Goal: Task Accomplishment & Management: Understand process/instructions

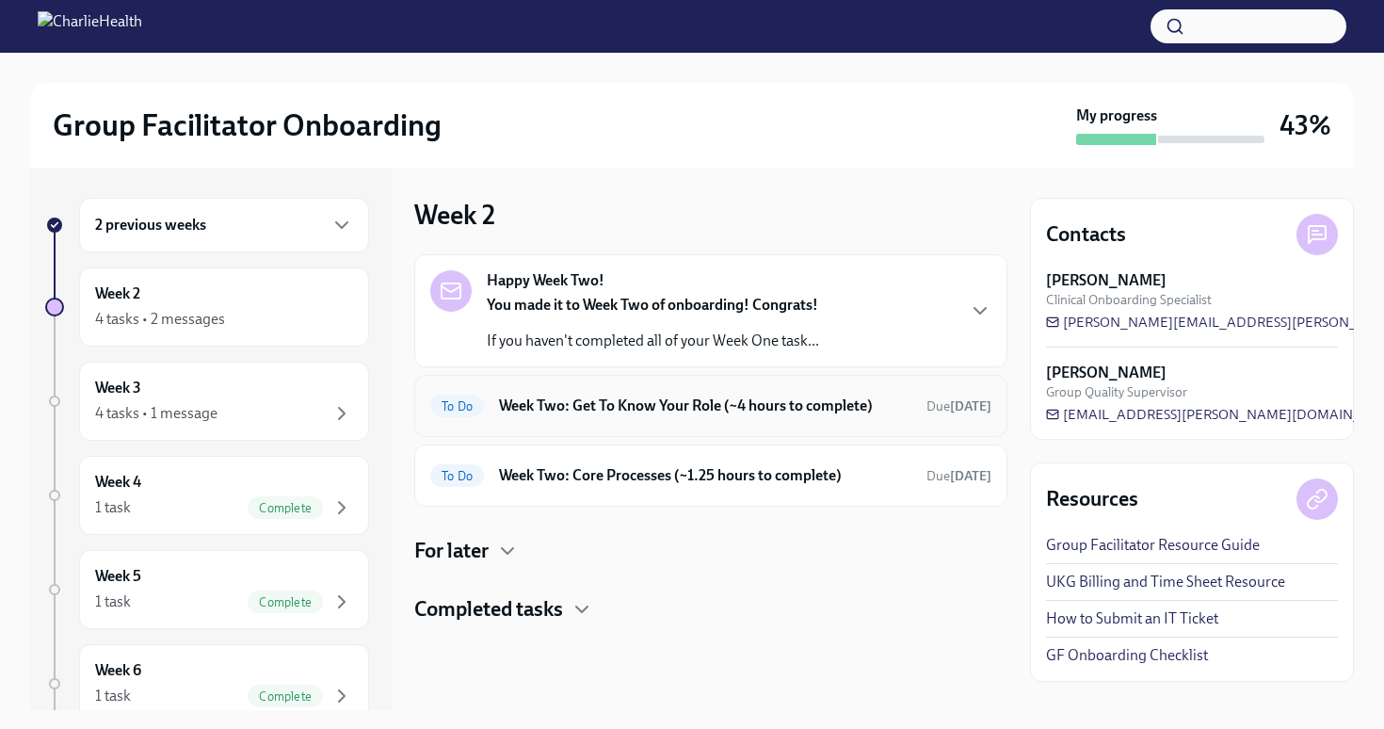
click at [827, 425] on div "To Do Week Two: Get To Know Your Role (~4 hours to complete) Due [DATE]" at bounding box center [710, 406] width 593 height 62
click at [843, 408] on h6 "Week Two: Get To Know Your Role (~4 hours to complete)" at bounding box center [705, 405] width 412 height 21
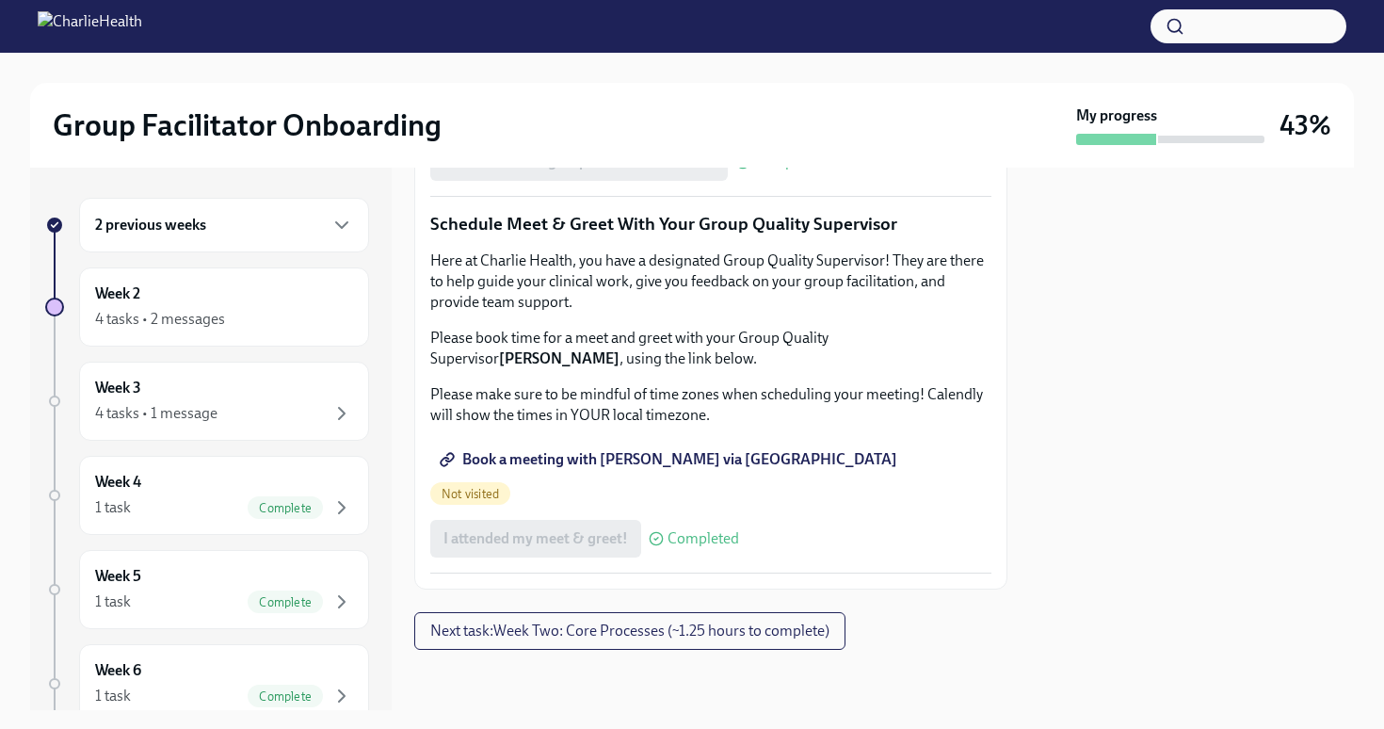
scroll to position [1851, 0]
click at [817, 636] on span "Next task : Week Two: Core Processes (~1.25 hours to complete)" at bounding box center [629, 630] width 399 height 19
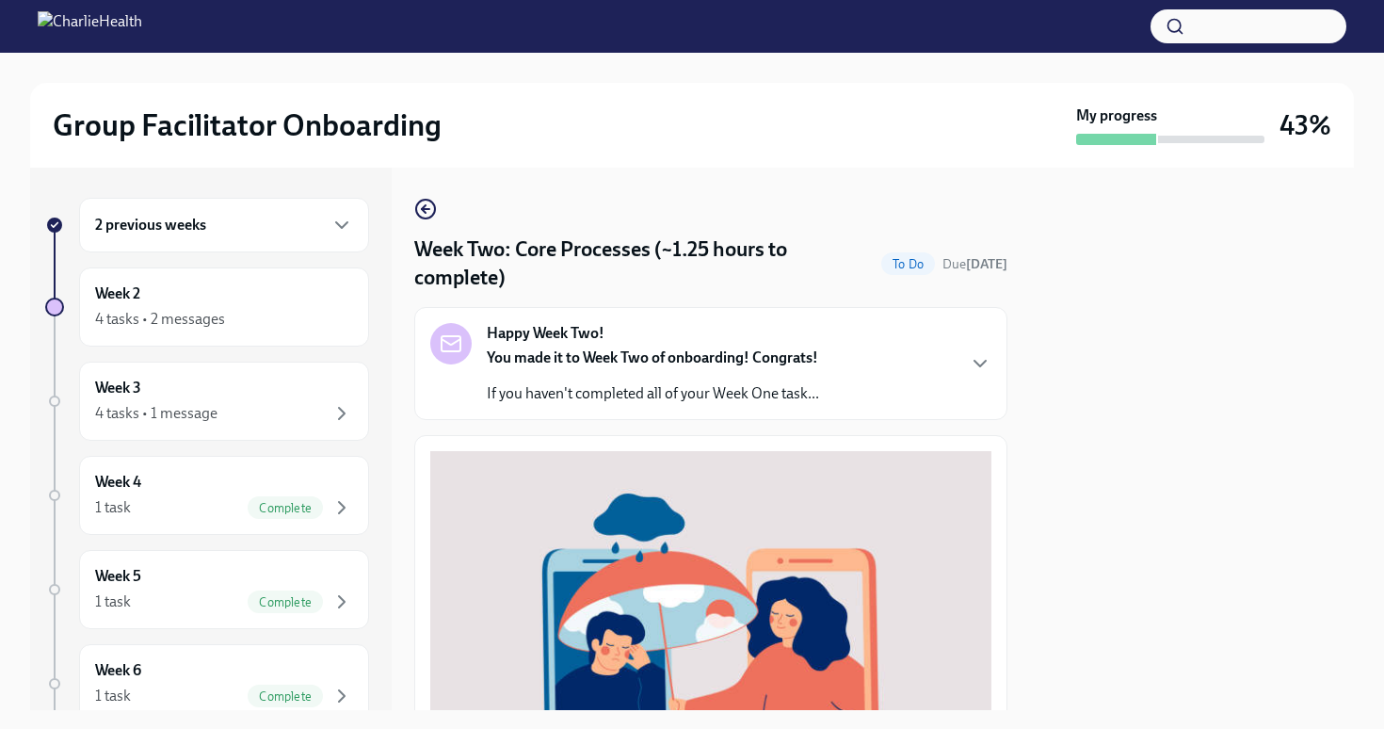
click at [976, 375] on div "Happy Week Two! You made it to Week Two of onboarding! Congrats! If you haven't…" at bounding box center [710, 363] width 561 height 81
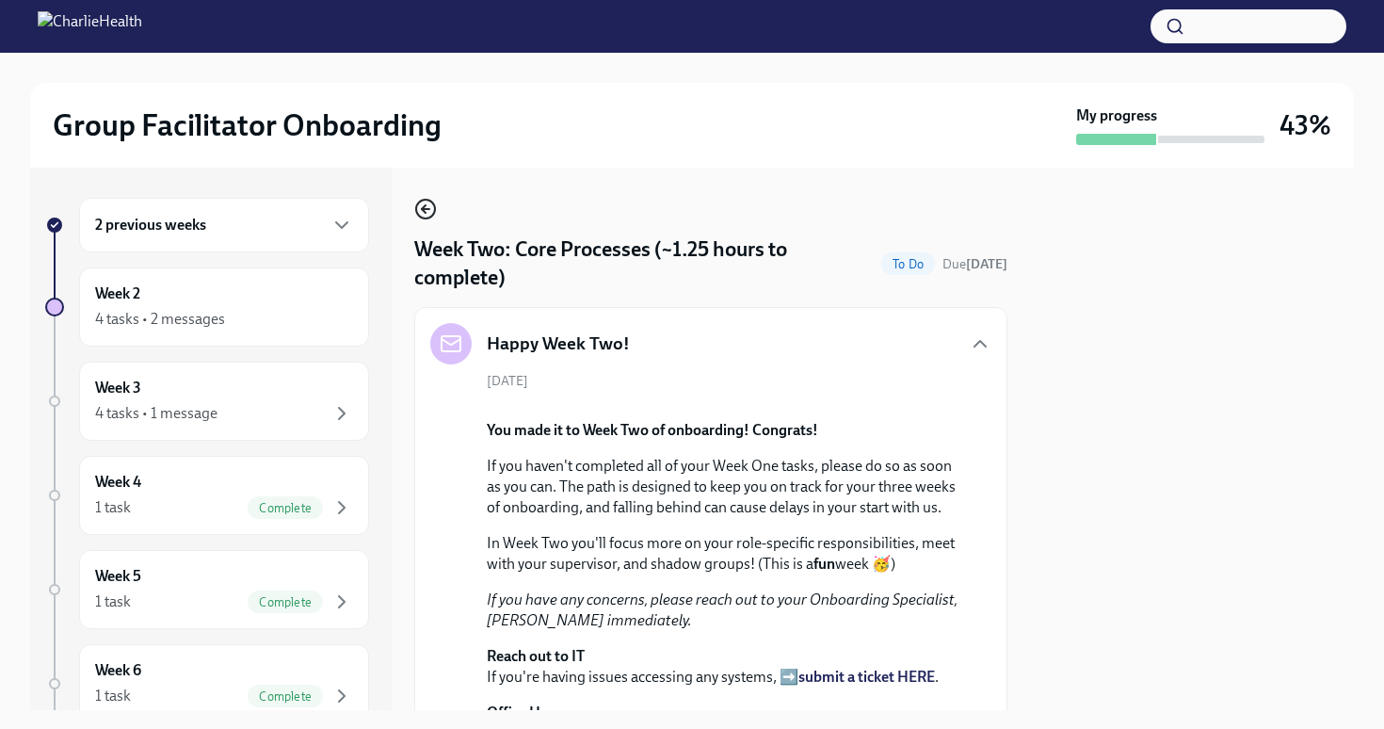
click at [426, 211] on icon "button" at bounding box center [425, 209] width 23 height 23
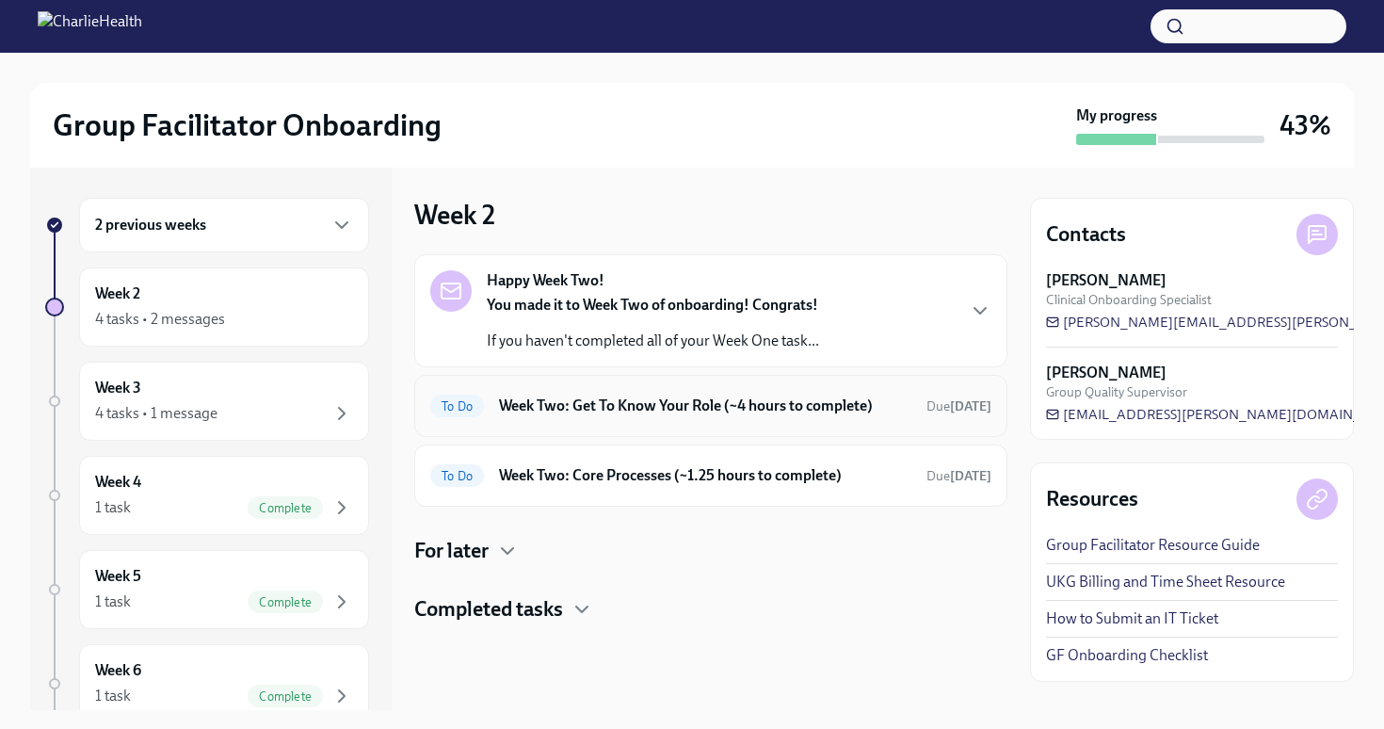
click at [864, 411] on h6 "Week Two: Get To Know Your Role (~4 hours to complete)" at bounding box center [705, 405] width 412 height 21
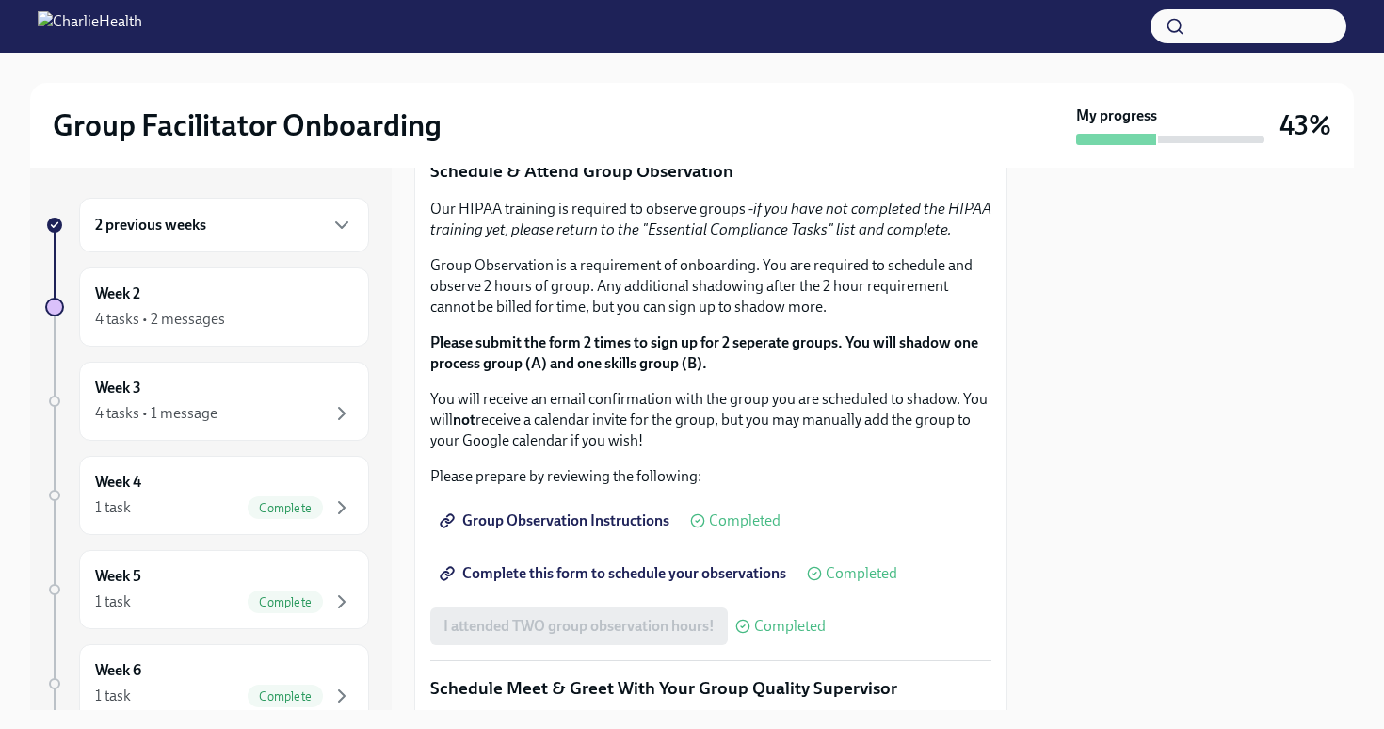
scroll to position [1010, 0]
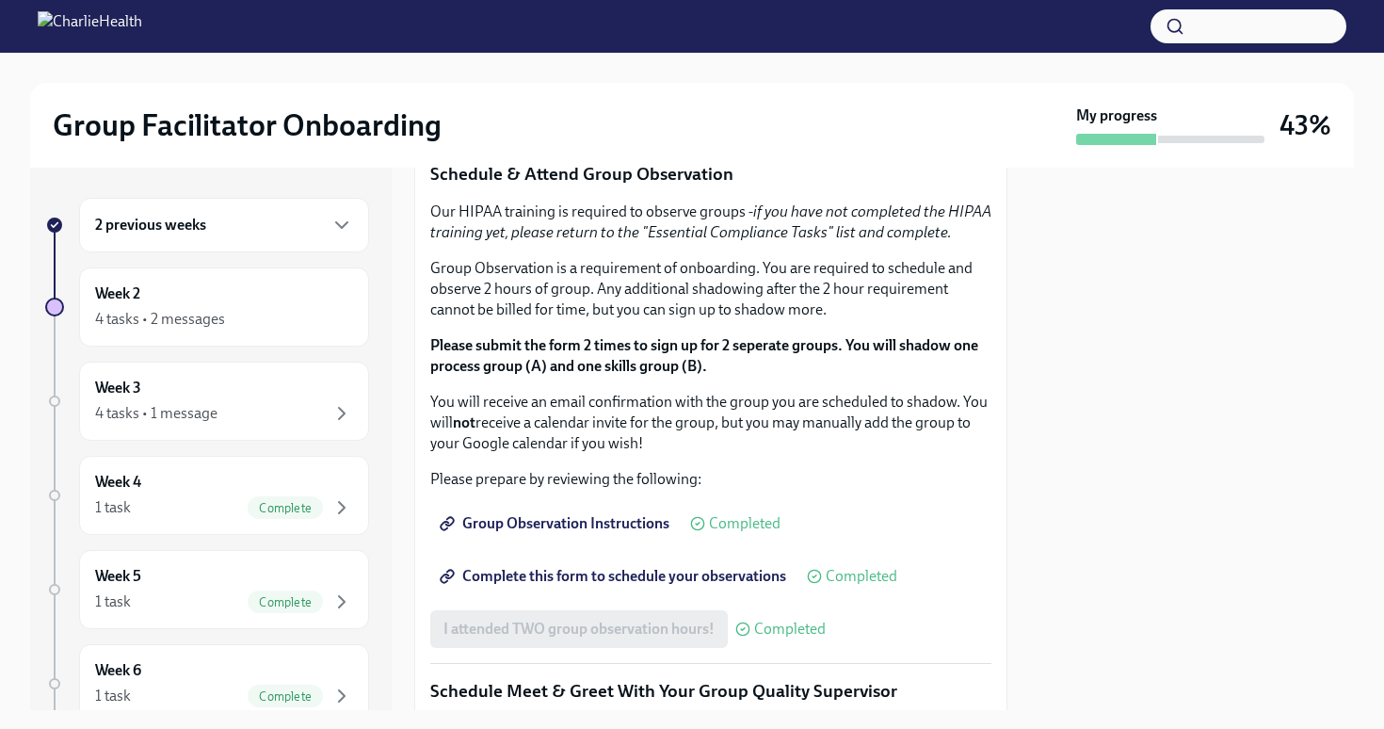
click at [1144, 430] on div at bounding box center [1192, 439] width 324 height 542
click at [346, 222] on icon "button" at bounding box center [341, 225] width 11 height 6
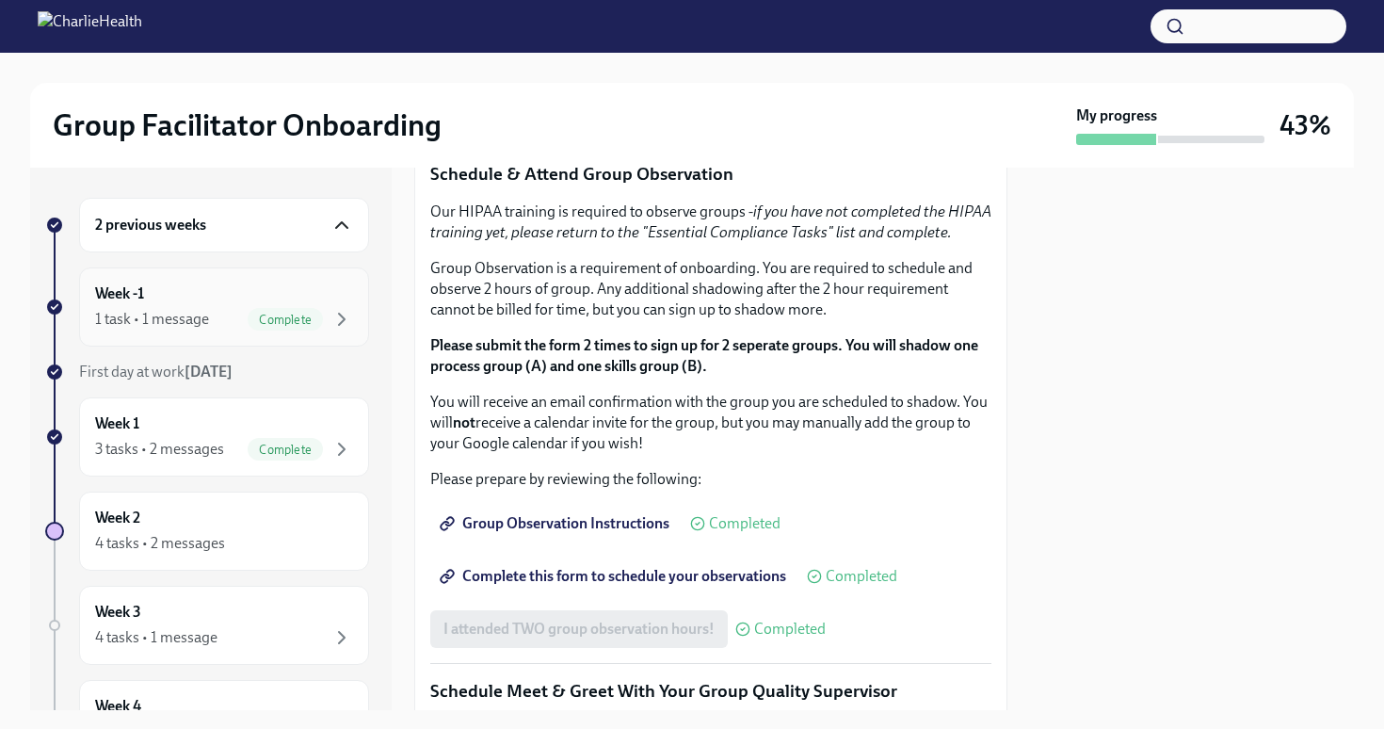
click at [284, 285] on div "Week -1 1 task • 1 message Complete" at bounding box center [224, 306] width 258 height 47
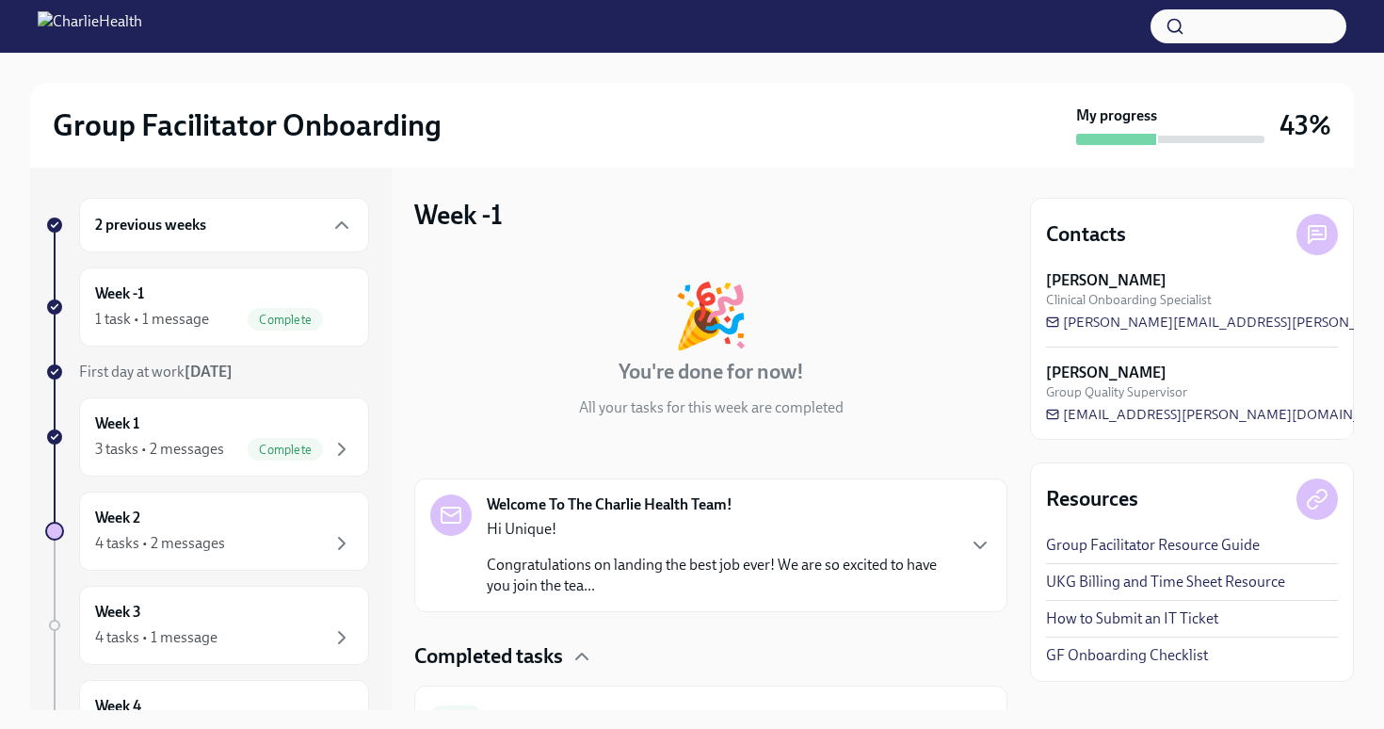
click at [1190, 618] on link "How to Submit an IT Ticket" at bounding box center [1132, 618] width 172 height 21
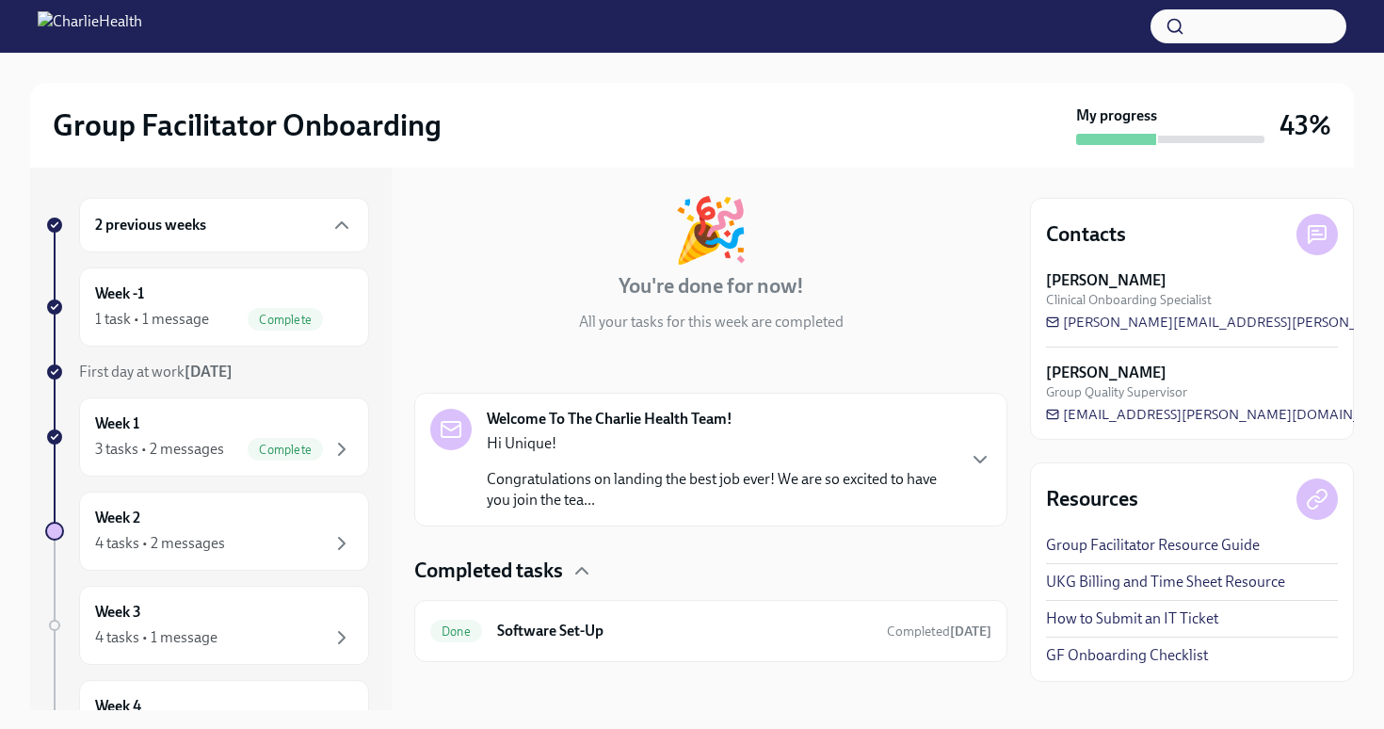
scroll to position [98, 0]
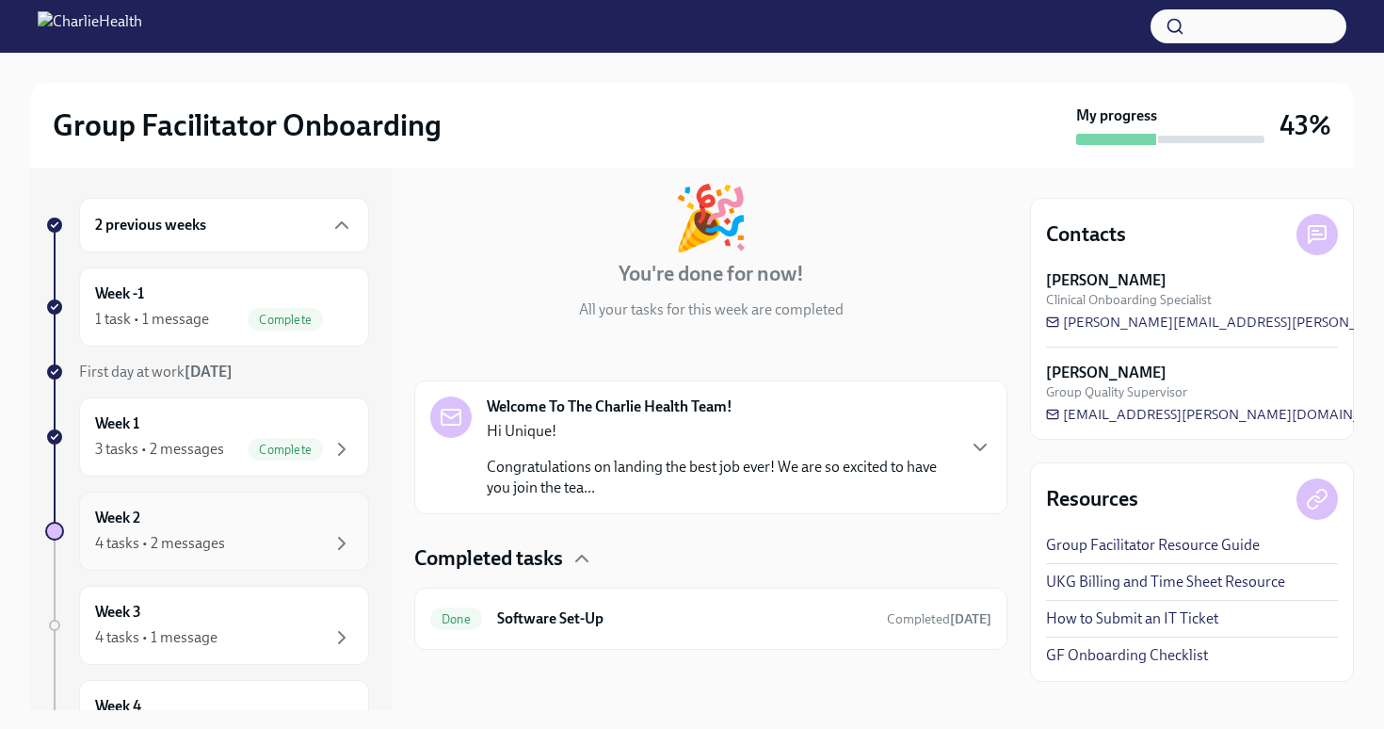
click at [247, 512] on div "Week 2 4 tasks • 2 messages" at bounding box center [224, 531] width 258 height 47
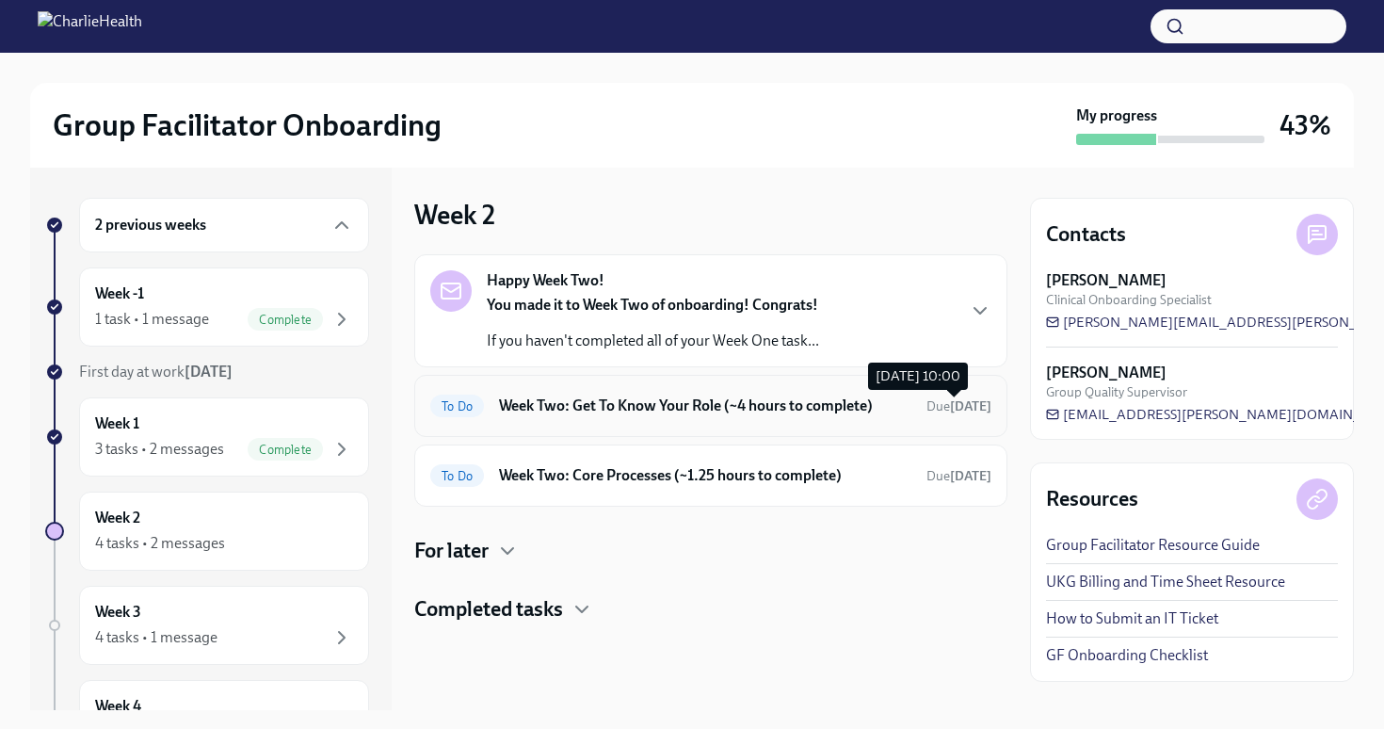
click at [927, 409] on span "Due [DATE]" at bounding box center [959, 406] width 65 height 16
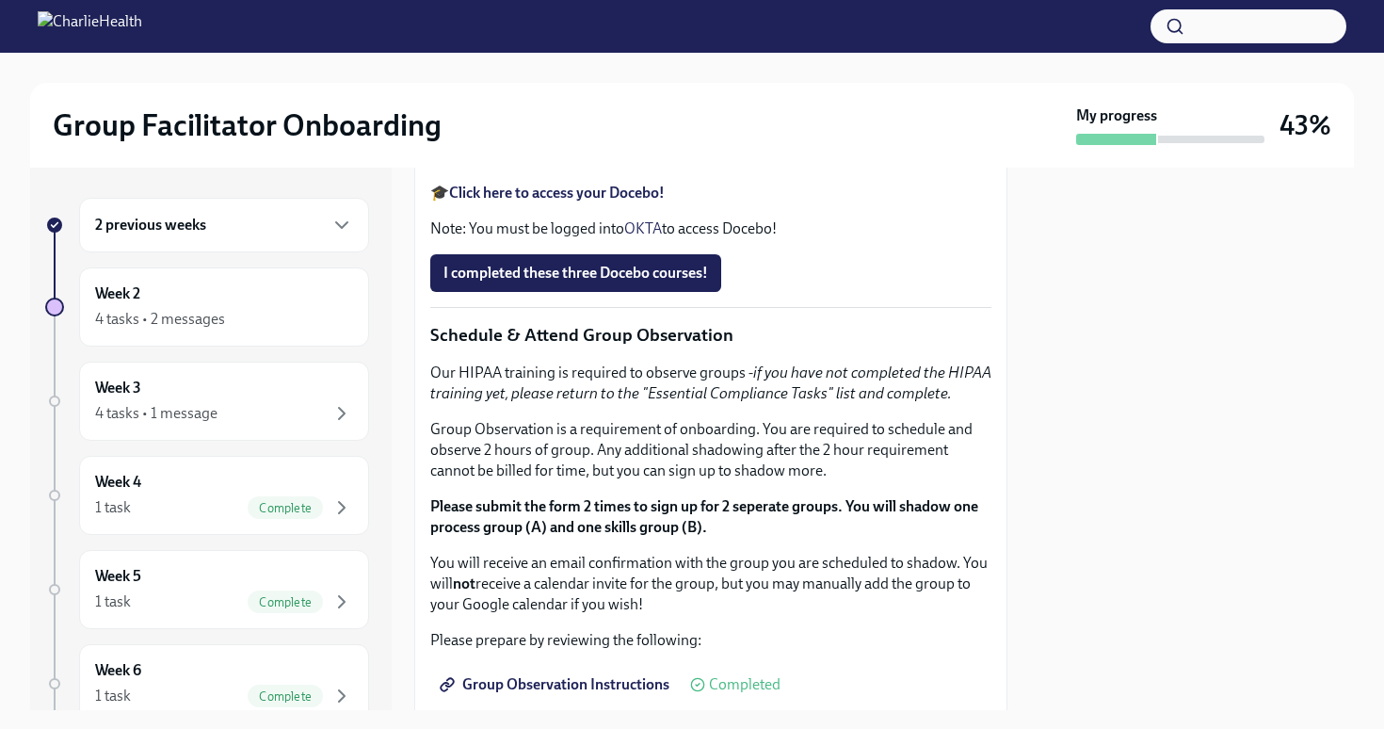
scroll to position [1006, 0]
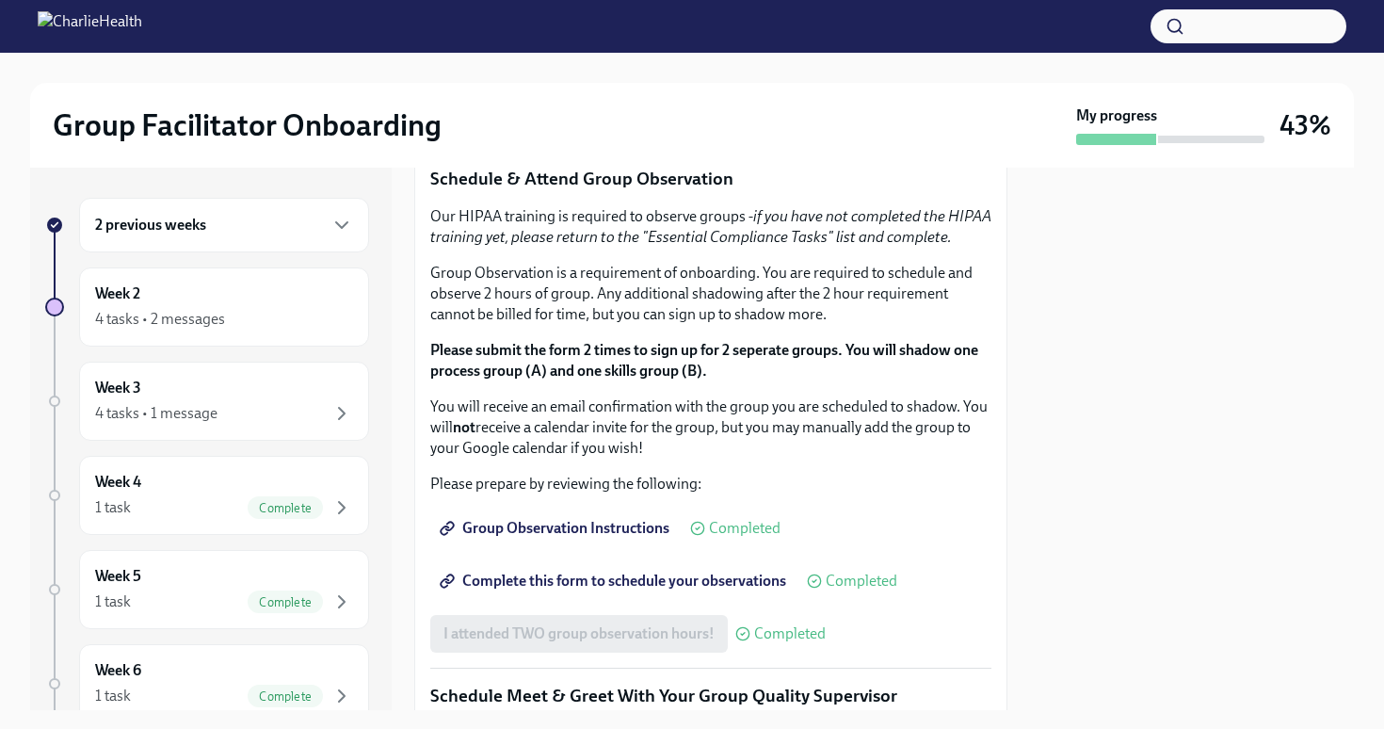
click at [606, 45] on strong "Click here to access your Docebo!" at bounding box center [557, 36] width 216 height 18
click at [692, 126] on span "I completed these three Docebo courses!" at bounding box center [576, 116] width 265 height 19
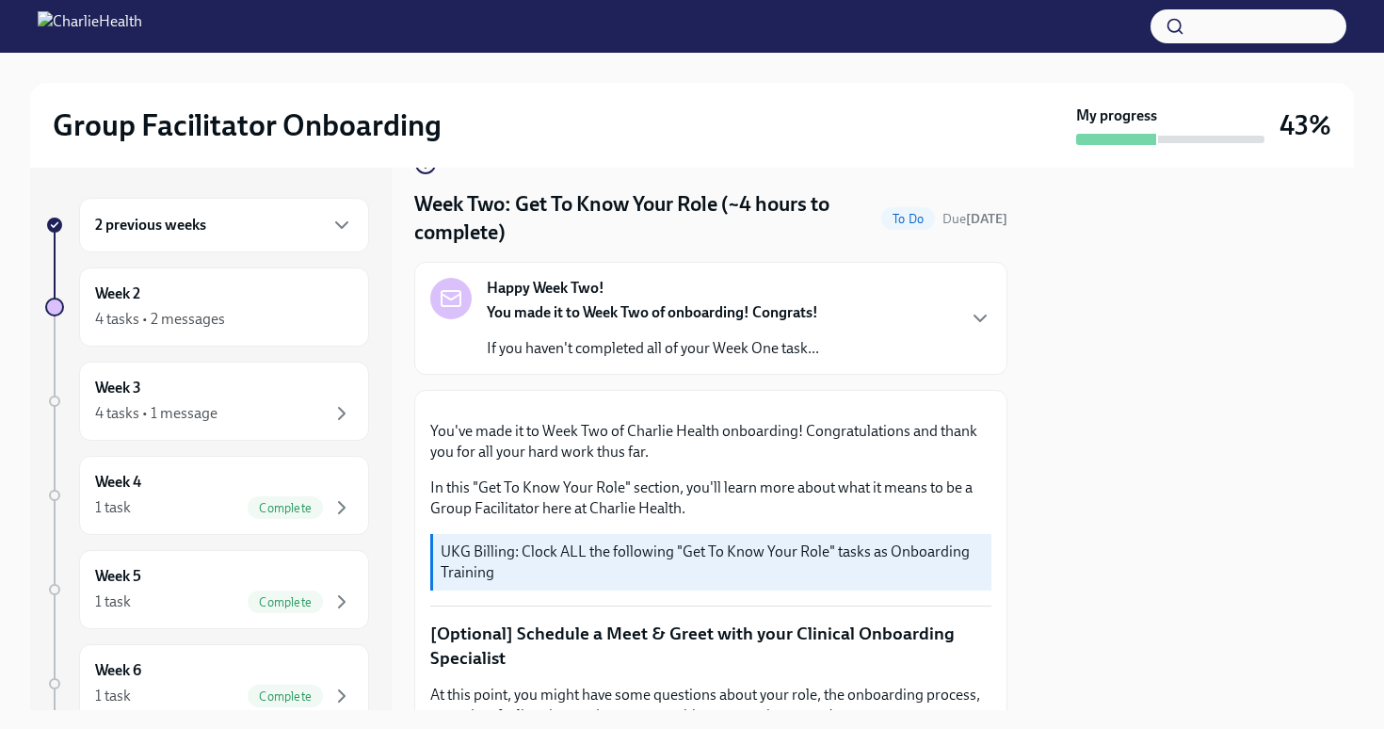
scroll to position [0, 0]
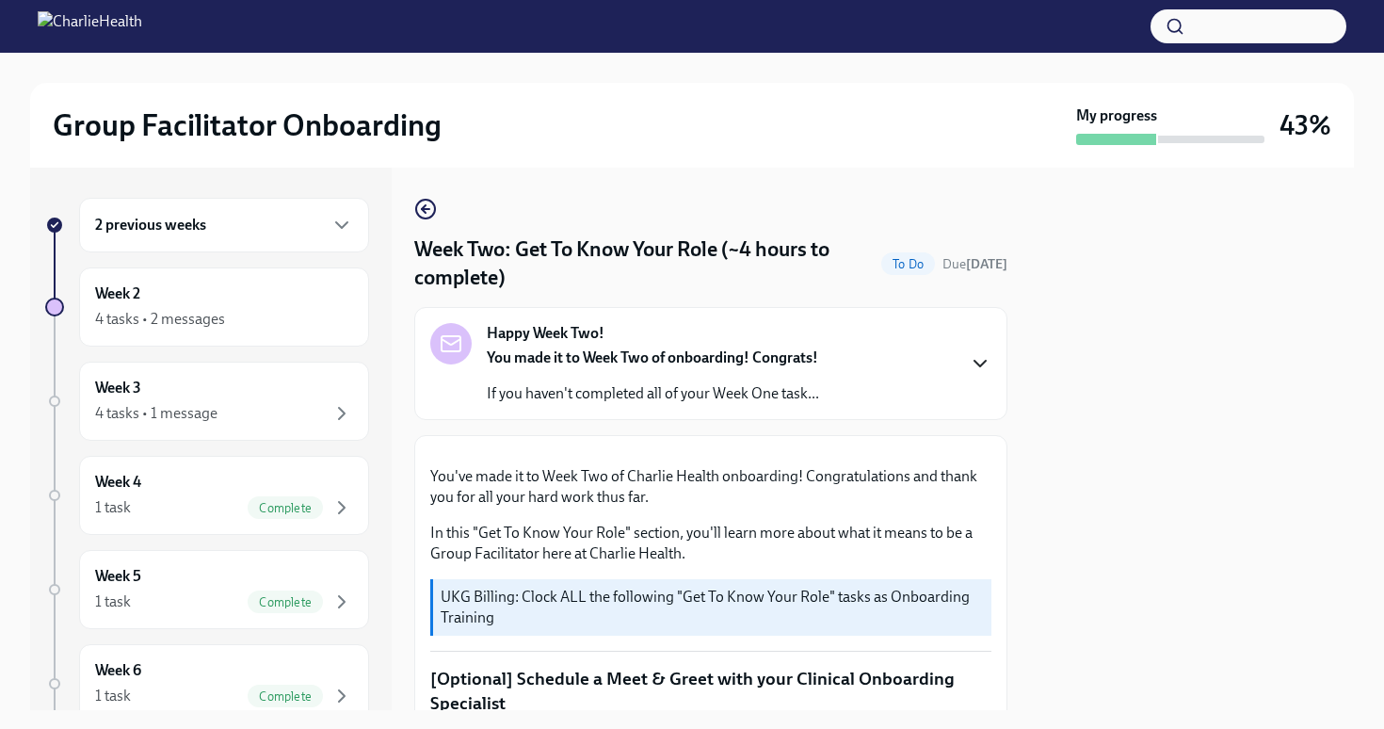
click at [977, 354] on icon "button" at bounding box center [980, 363] width 23 height 23
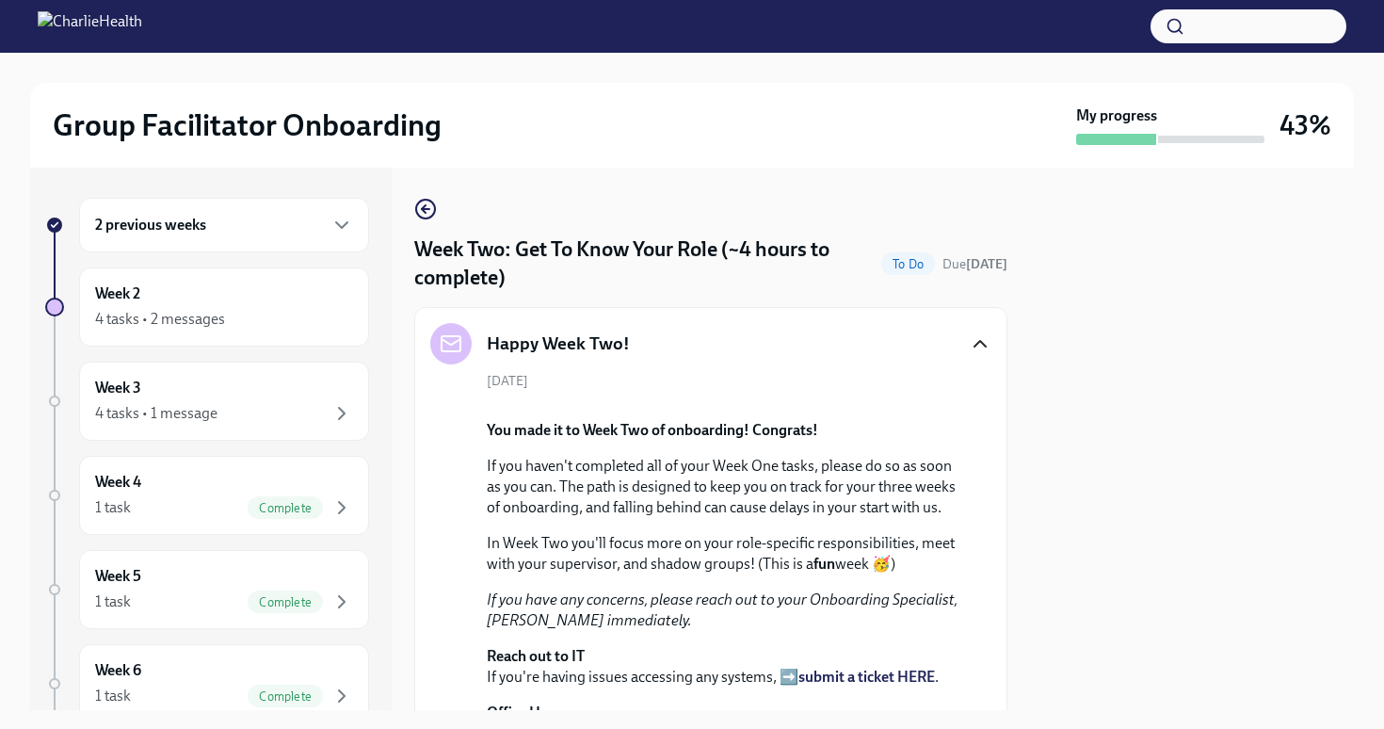
click at [978, 347] on icon "button" at bounding box center [980, 343] width 23 height 23
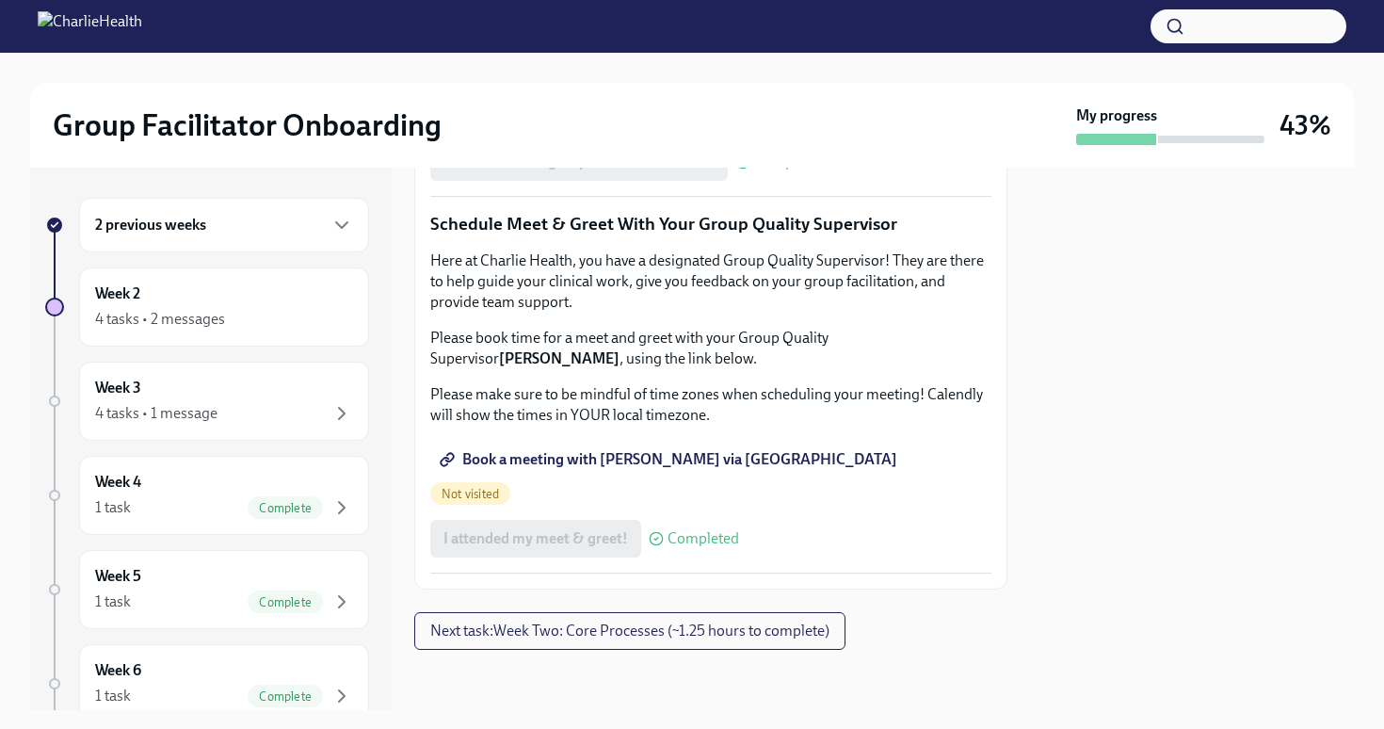
scroll to position [1841, 0]
click at [674, 469] on span "Book a meeting with [PERSON_NAME] via [GEOGRAPHIC_DATA]" at bounding box center [671, 459] width 454 height 19
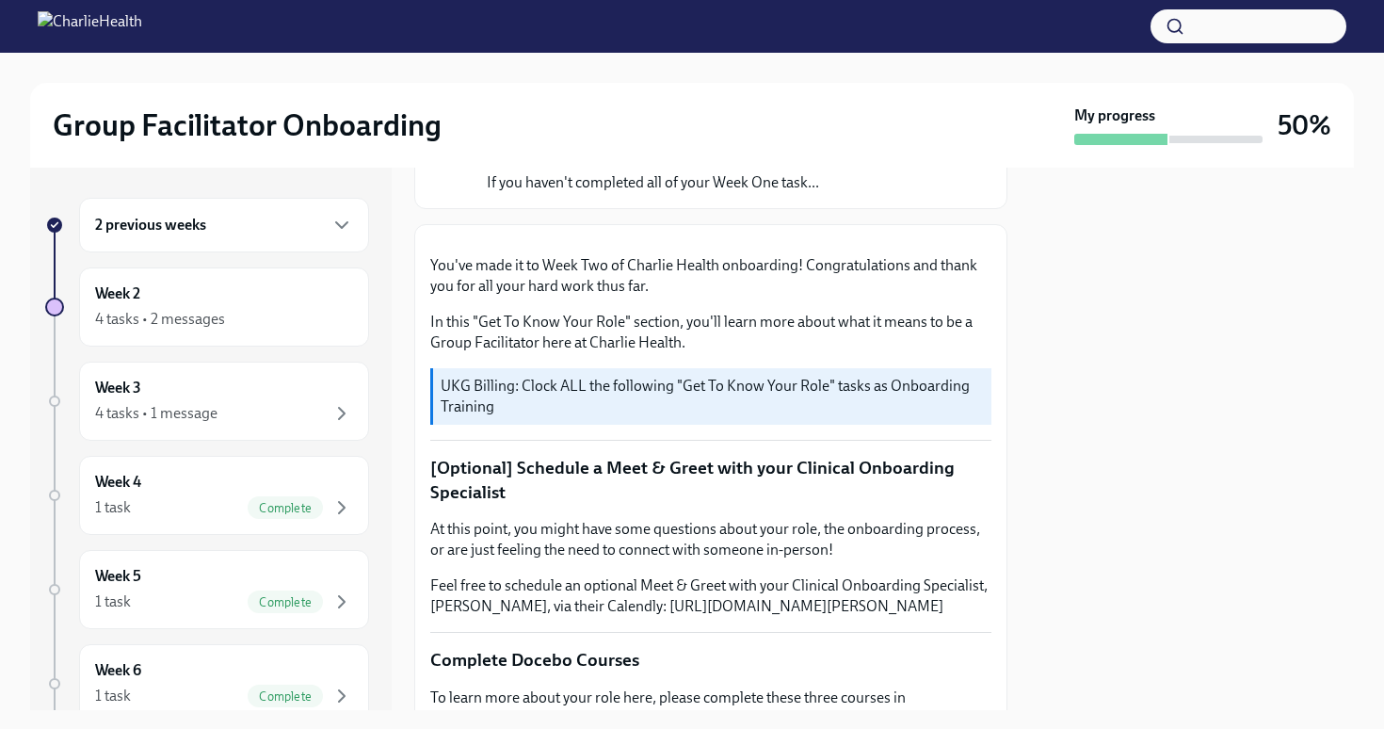
scroll to position [0, 0]
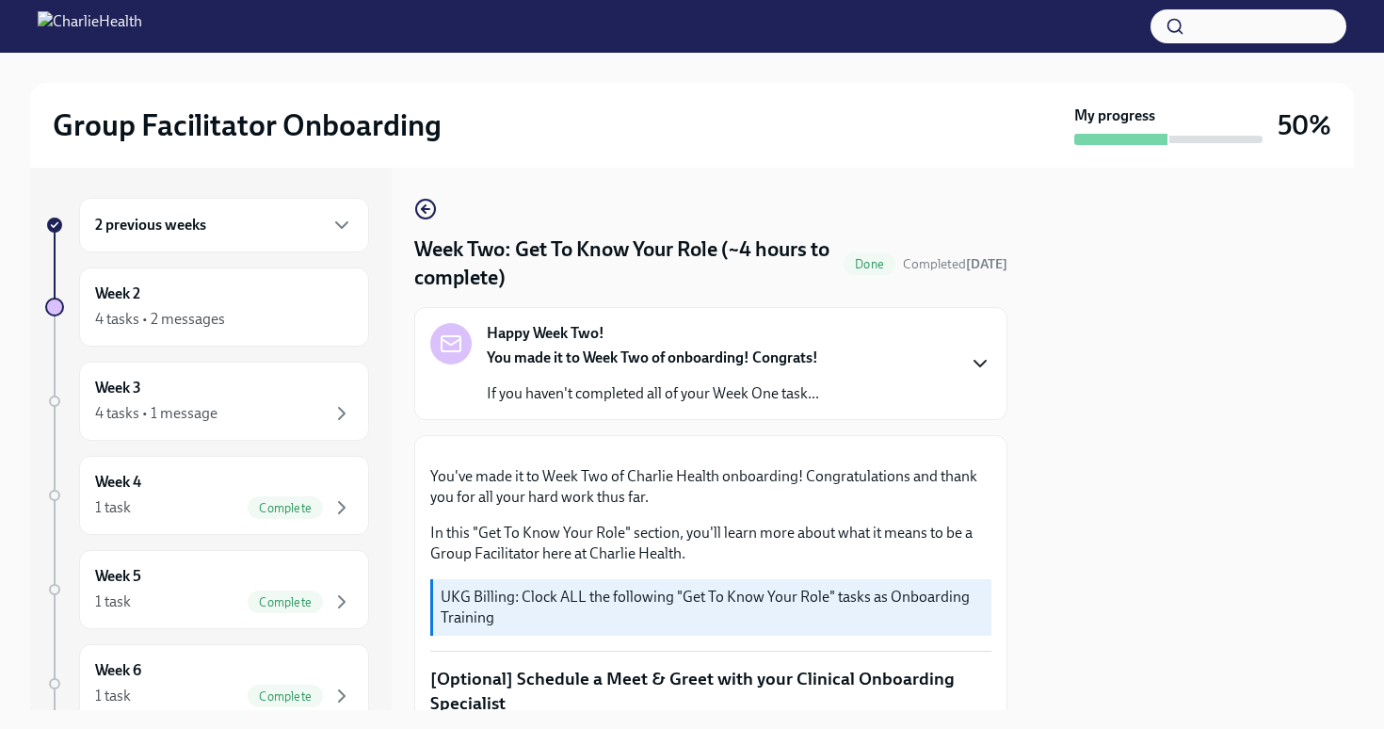
click at [988, 375] on icon "button" at bounding box center [980, 363] width 23 height 23
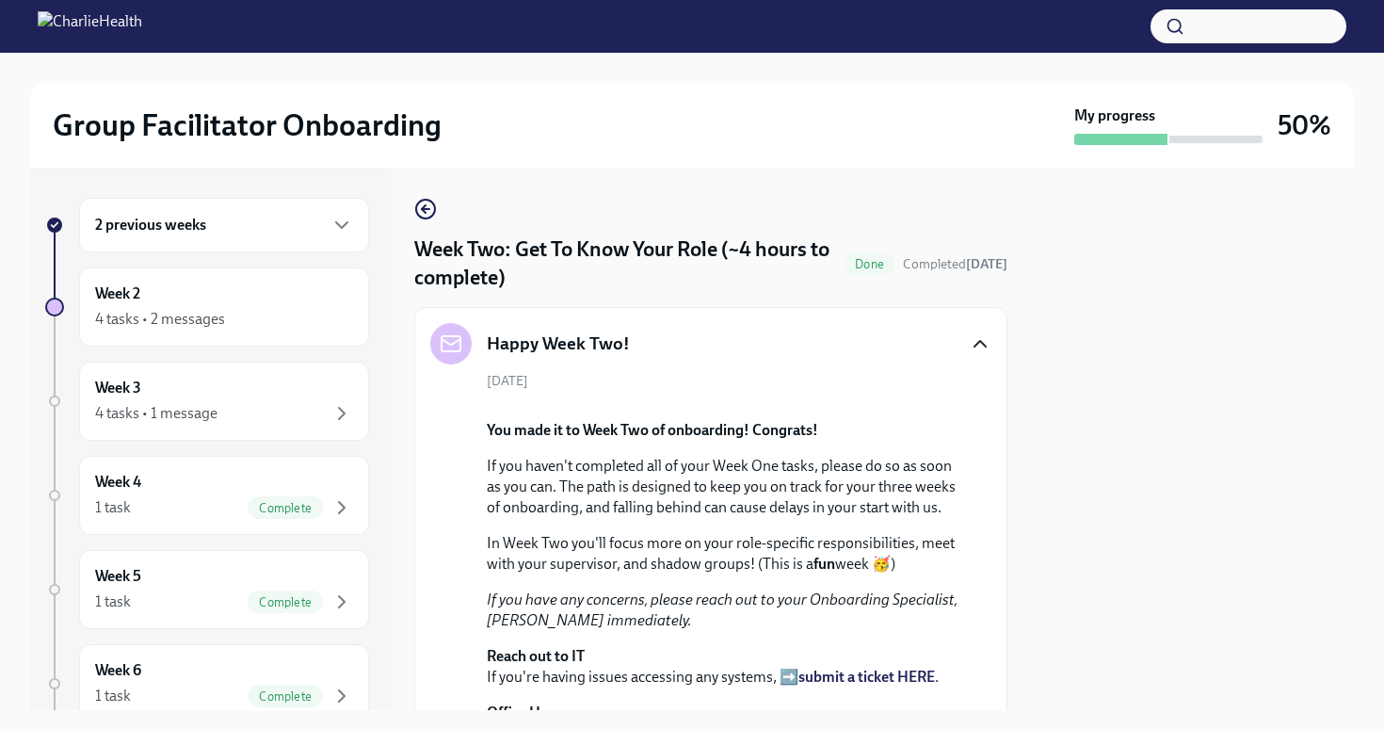
click at [975, 335] on icon "button" at bounding box center [980, 343] width 23 height 23
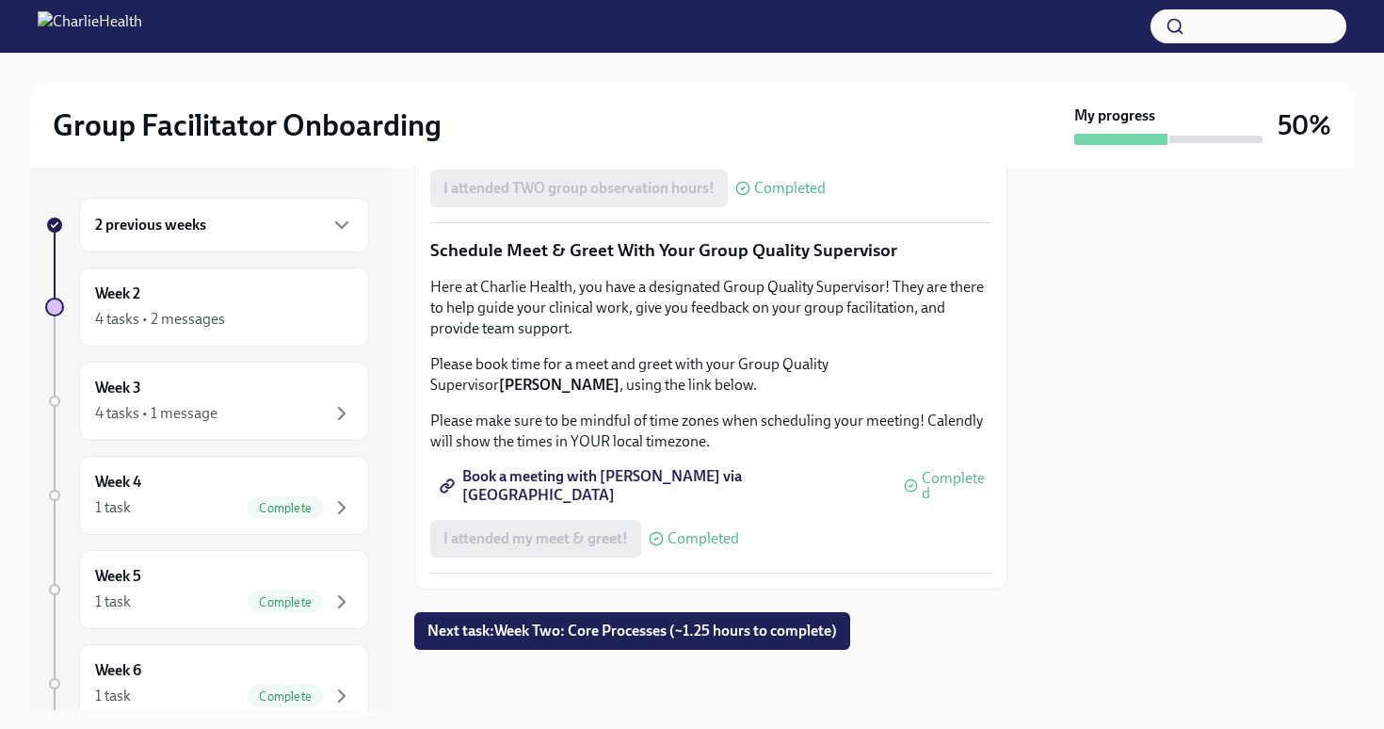
scroll to position [1851, 0]
click at [279, 309] on div "4 tasks • 2 messages" at bounding box center [224, 319] width 258 height 23
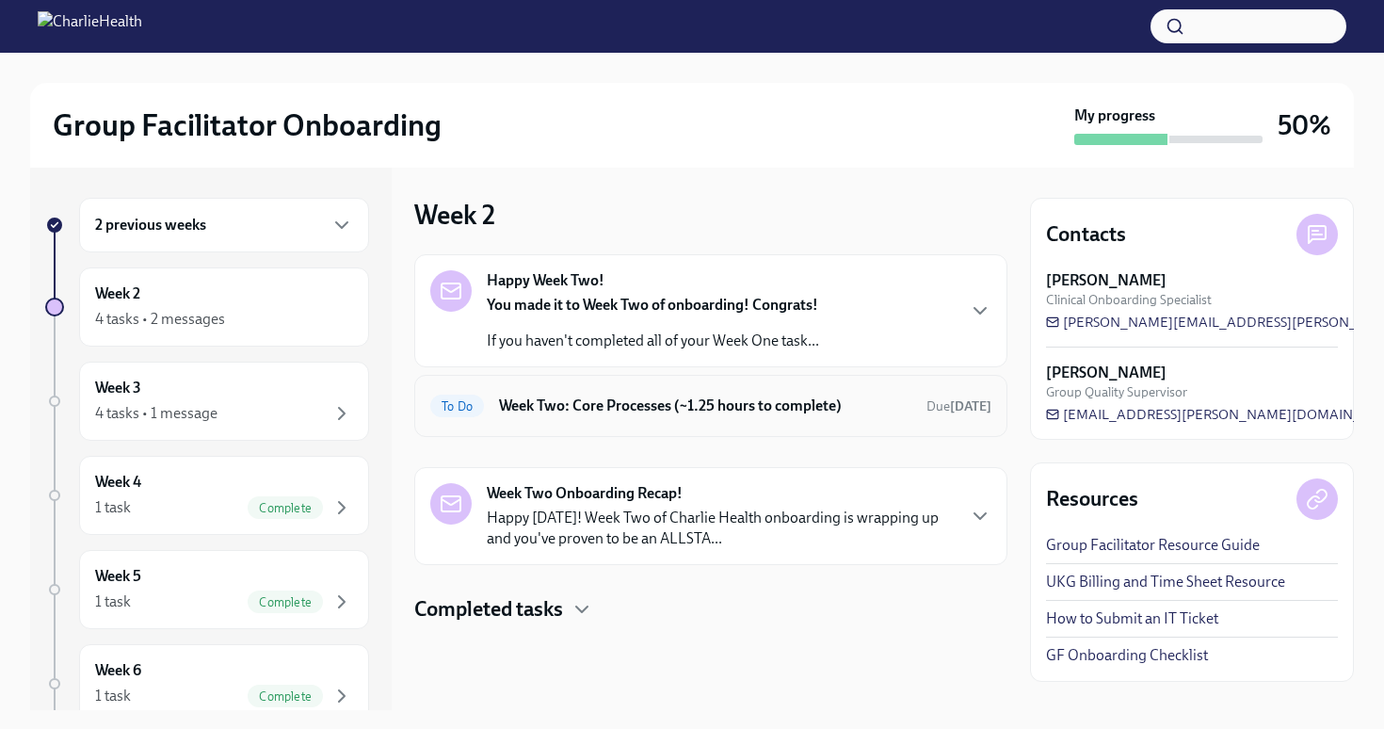
click at [888, 417] on div "To Do Week Two: Core Processes (~1.25 hours to complete) Due [DATE]" at bounding box center [710, 406] width 561 height 30
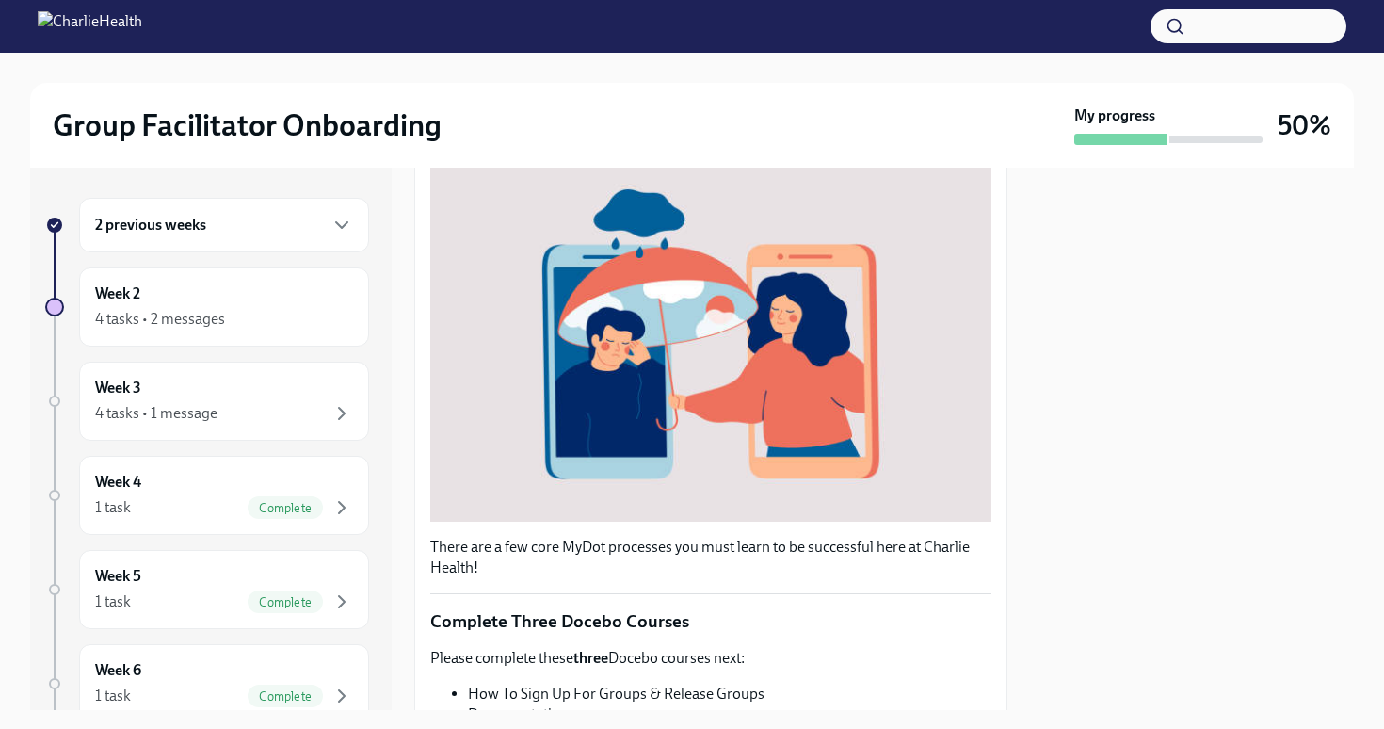
scroll to position [471, 0]
